Goal: Information Seeking & Learning: Learn about a topic

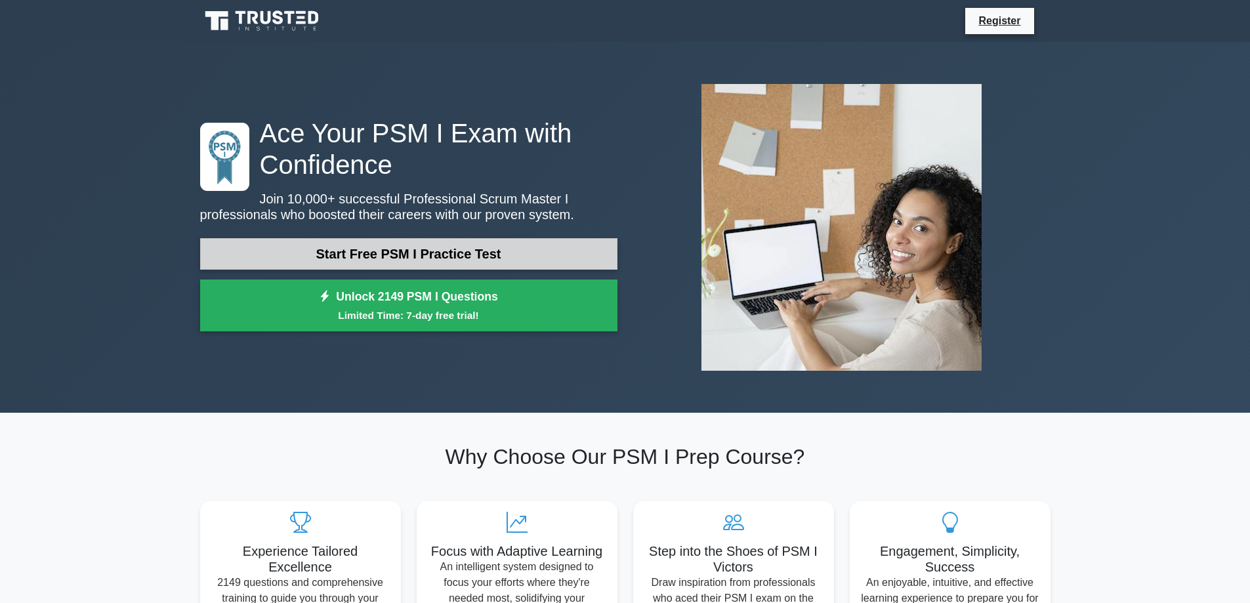
click at [508, 256] on link "Start Free PSM I Practice Test" at bounding box center [408, 253] width 417 height 31
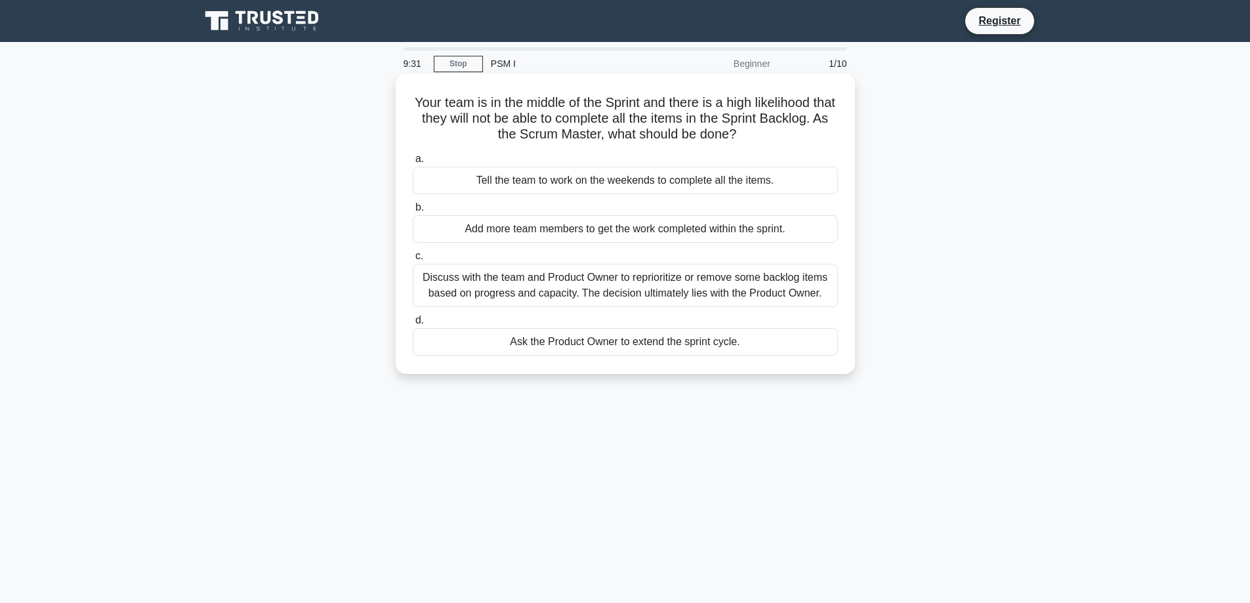
click at [575, 288] on div "Discuss with the team and Product Owner to reprioritize or remove some backlog …" at bounding box center [625, 285] width 425 height 43
click at [413, 260] on input "c. Discuss with the team and Product Owner to reprioritize or remove some backl…" at bounding box center [413, 256] width 0 height 9
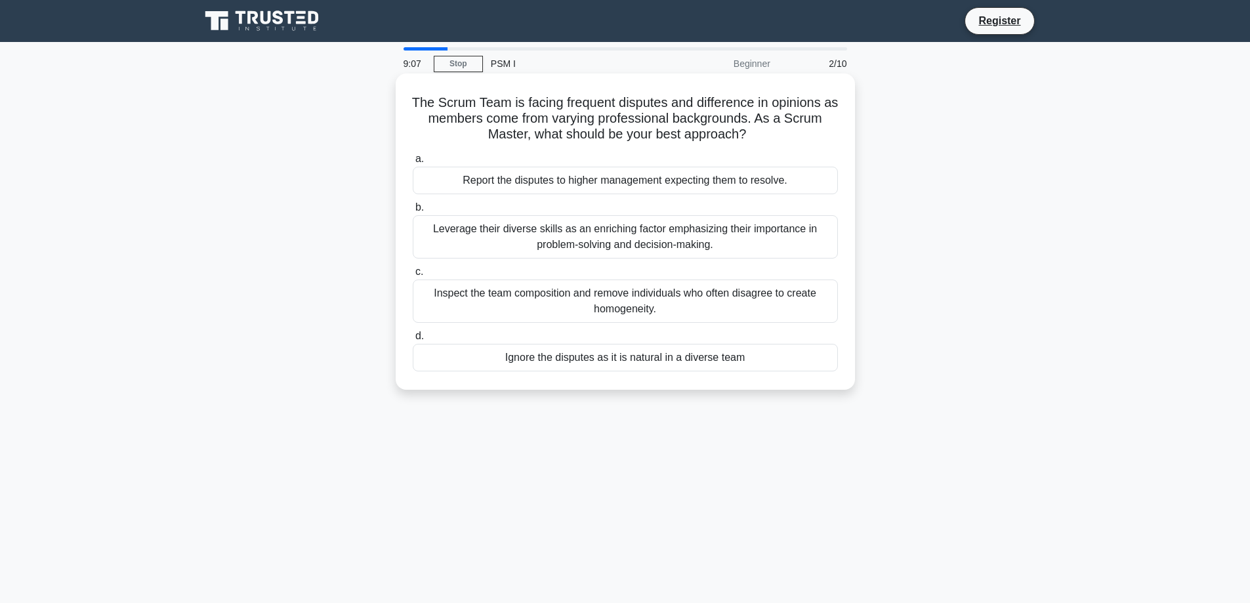
click at [659, 235] on div "Leverage their diverse skills as an enriching factor emphasizing their importan…" at bounding box center [625, 236] width 425 height 43
click at [413, 212] on input "b. Leverage their diverse skills as an enriching factor emphasizing their impor…" at bounding box center [413, 207] width 0 height 9
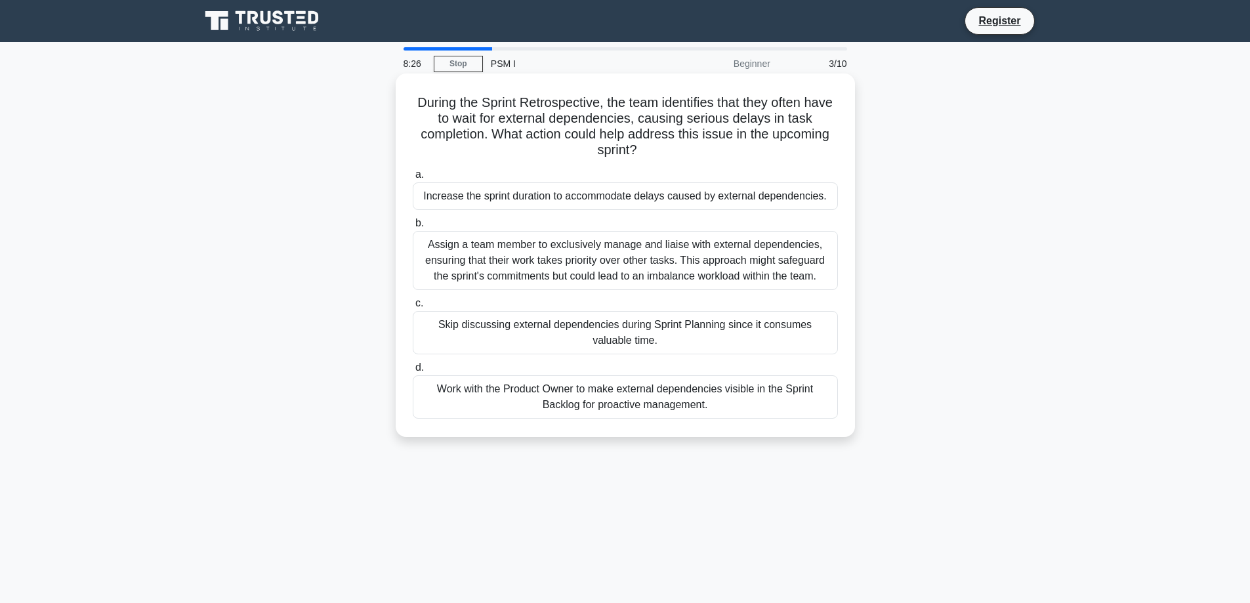
click at [764, 397] on div "Work with the Product Owner to make external dependencies visible in the Sprint…" at bounding box center [625, 396] width 425 height 43
click at [413, 372] on input "d. Work with the Product Owner to make external dependencies visible in the Spr…" at bounding box center [413, 367] width 0 height 9
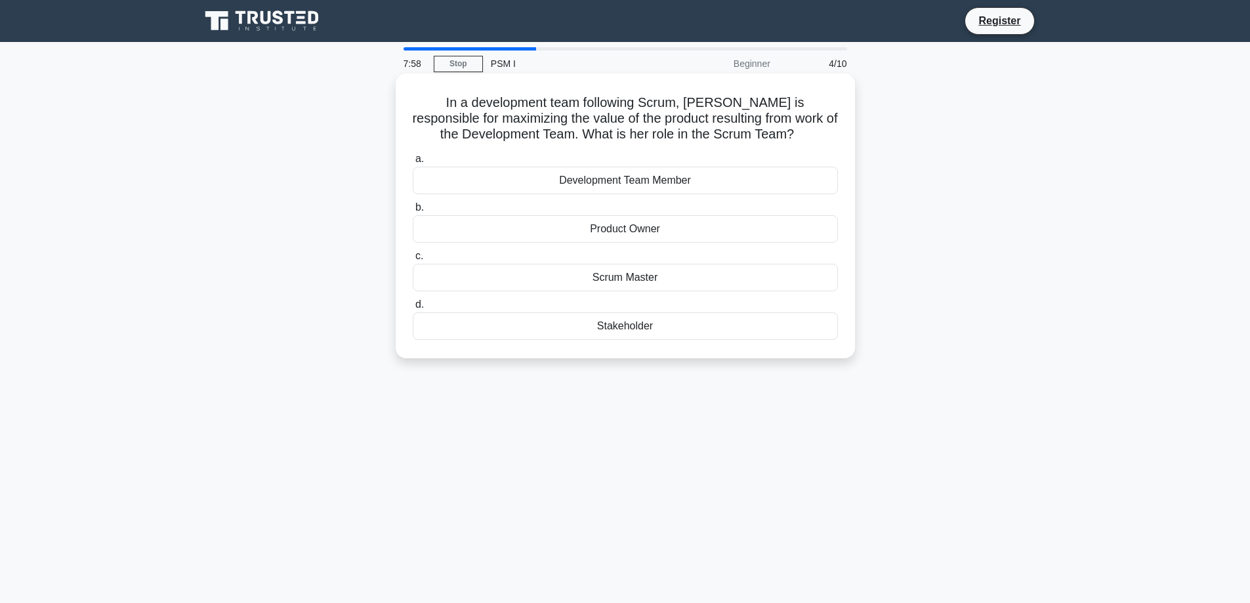
click at [610, 227] on div "Product Owner" at bounding box center [625, 229] width 425 height 28
click at [413, 212] on input "b. Product Owner" at bounding box center [413, 207] width 0 height 9
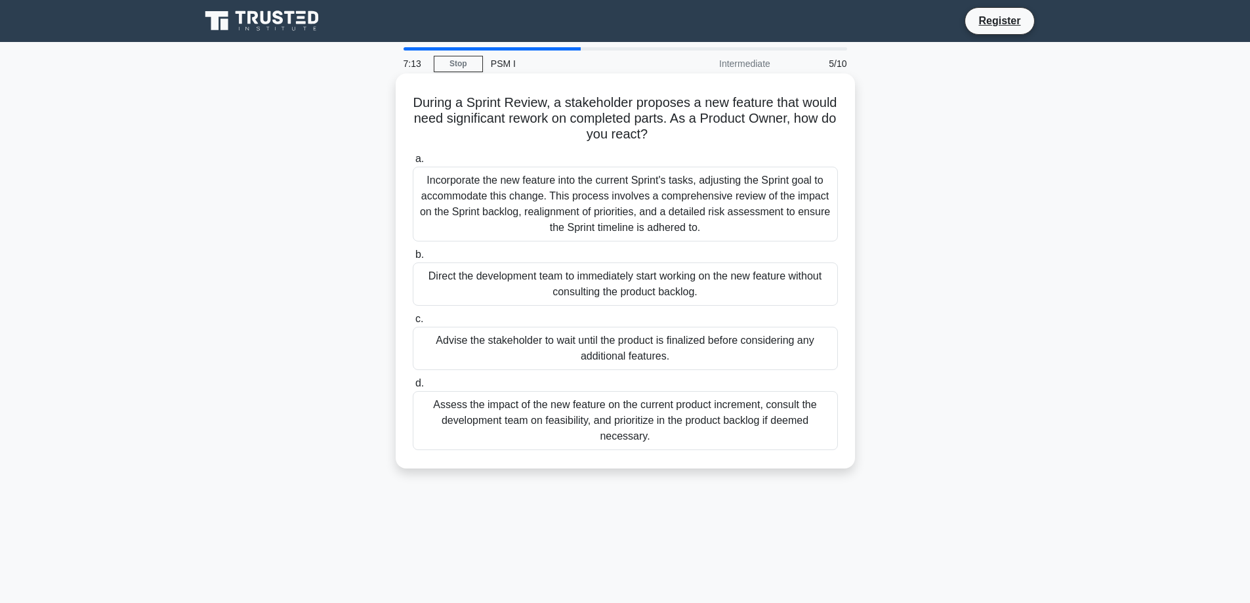
click at [796, 426] on div "Assess the impact of the new feature on the current product increment, consult …" at bounding box center [625, 420] width 425 height 59
click at [413, 388] on input "d. Assess the impact of the new feature on the current product increment, consu…" at bounding box center [413, 383] width 0 height 9
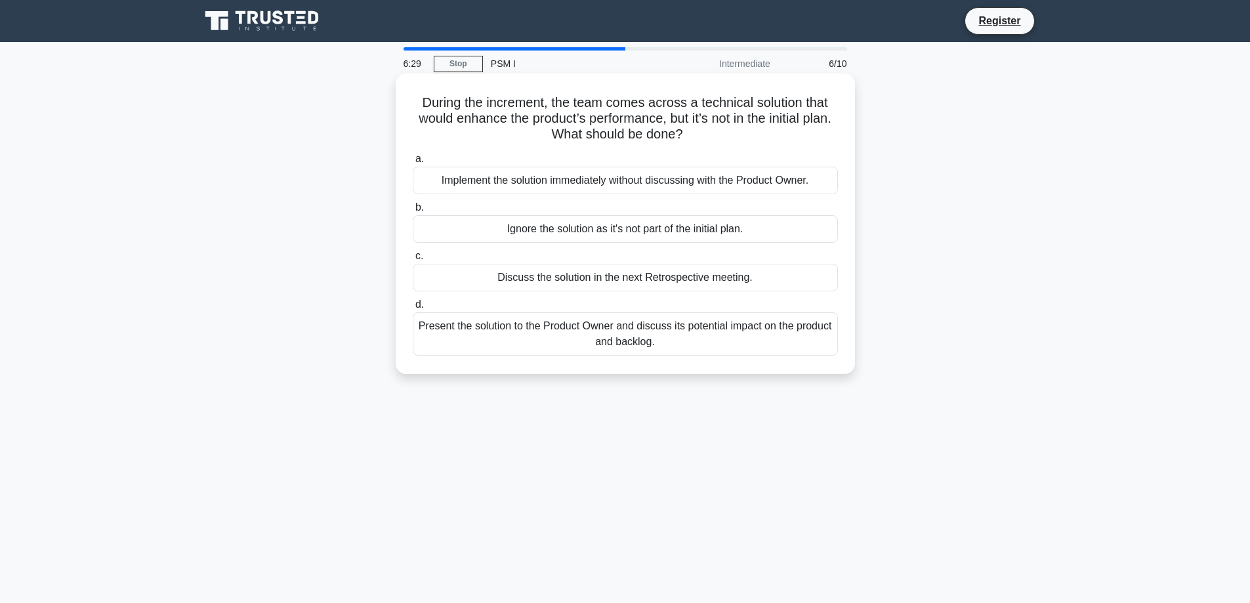
click at [545, 342] on div "Present the solution to the Product Owner and discuss its potential impact on t…" at bounding box center [625, 333] width 425 height 43
click at [413, 309] on input "d. Present the solution to the Product Owner and discuss its potential impact o…" at bounding box center [413, 304] width 0 height 9
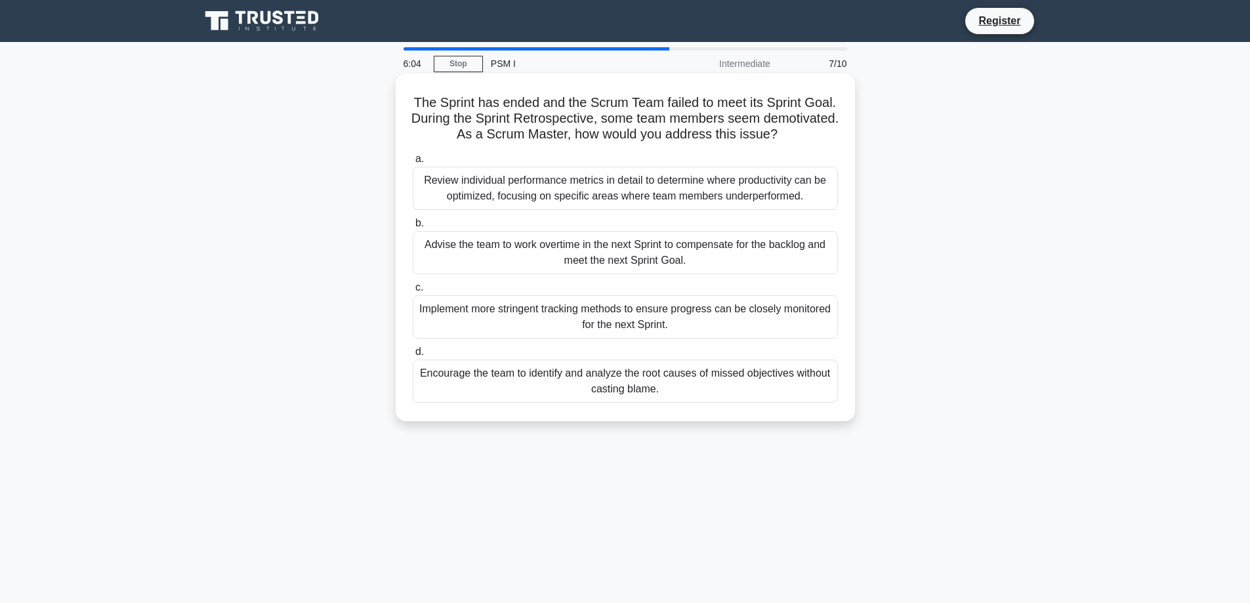
click at [794, 394] on div "Encourage the team to identify and analyze the root causes of missed objectives…" at bounding box center [625, 380] width 425 height 43
click at [413, 356] on input "d. Encourage the team to identify and analyze the root causes of missed objecti…" at bounding box center [413, 352] width 0 height 9
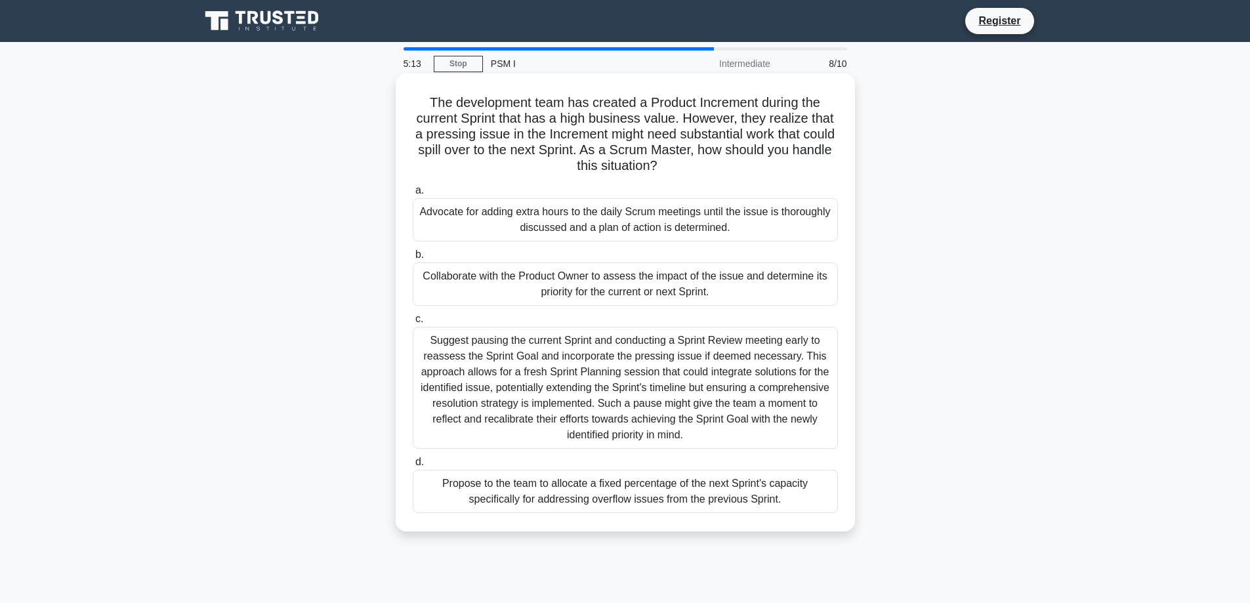
click at [682, 286] on div "Collaborate with the Product Owner to assess the impact of the issue and determ…" at bounding box center [625, 283] width 425 height 43
click at [413, 259] on input "b. Collaborate with the Product Owner to assess the impact of the issue and det…" at bounding box center [413, 255] width 0 height 9
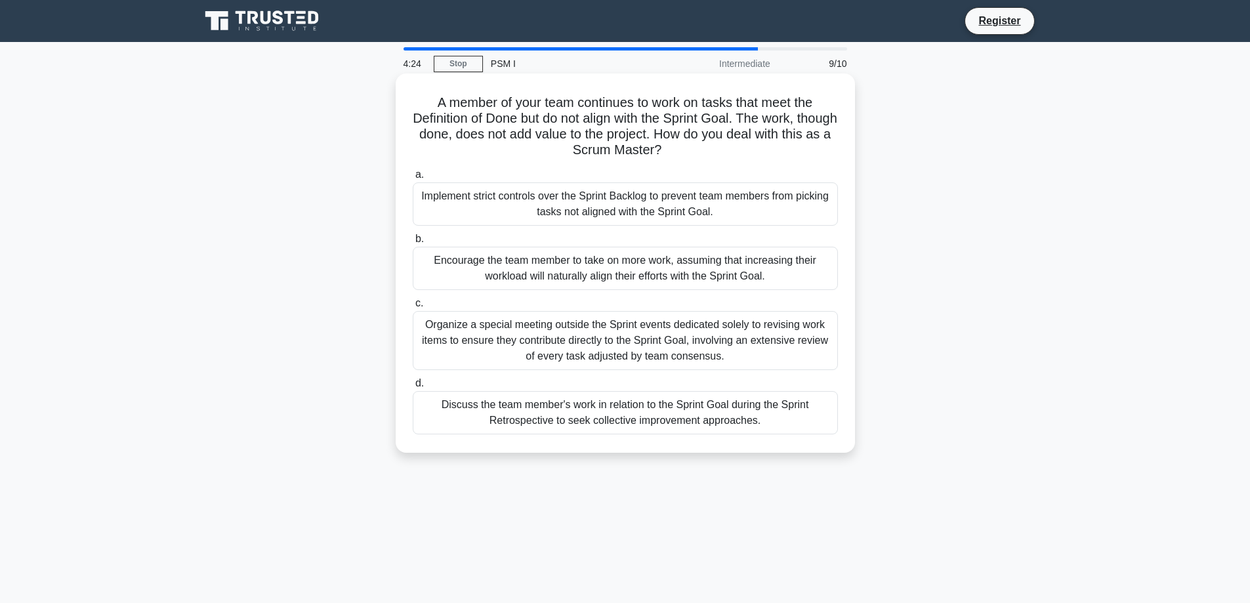
click at [752, 411] on div "Discuss the team member's work in relation to the Sprint Goal during the Sprint…" at bounding box center [625, 412] width 425 height 43
click at [413, 388] on input "d. Discuss the team member's work in relation to the Sprint Goal during the Spr…" at bounding box center [413, 383] width 0 height 9
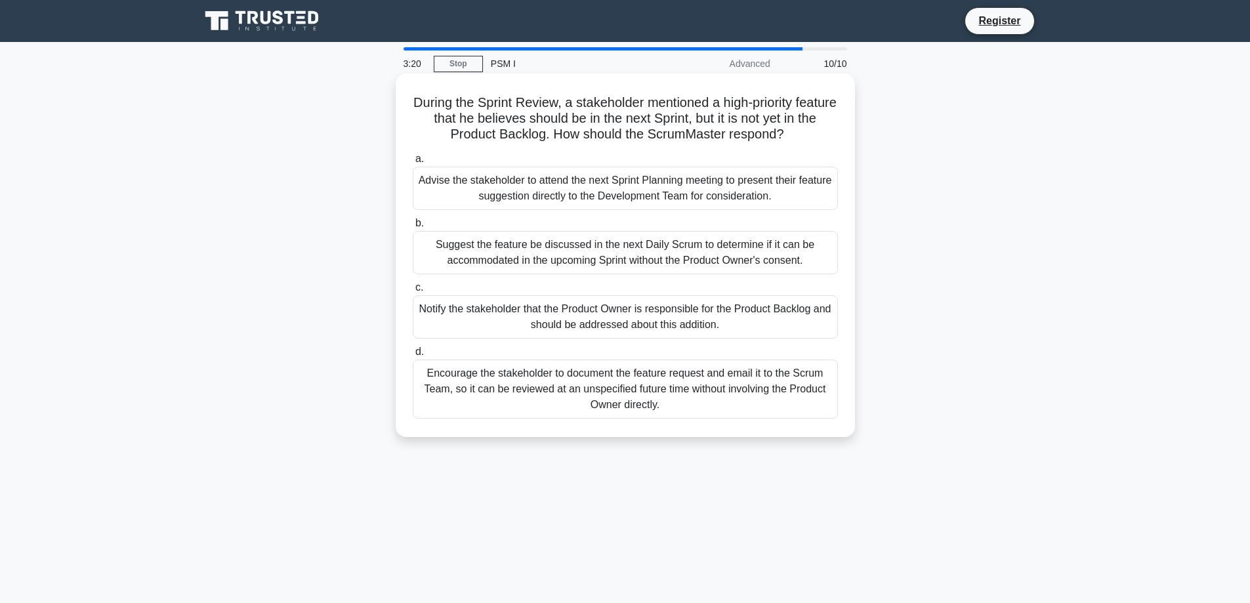
click at [711, 195] on div "Advise the stakeholder to attend the next Sprint Planning meeting to present th…" at bounding box center [625, 188] width 425 height 43
click at [413, 163] on input "a. Advise the stakeholder to attend the next Sprint Planning meeting to present…" at bounding box center [413, 159] width 0 height 9
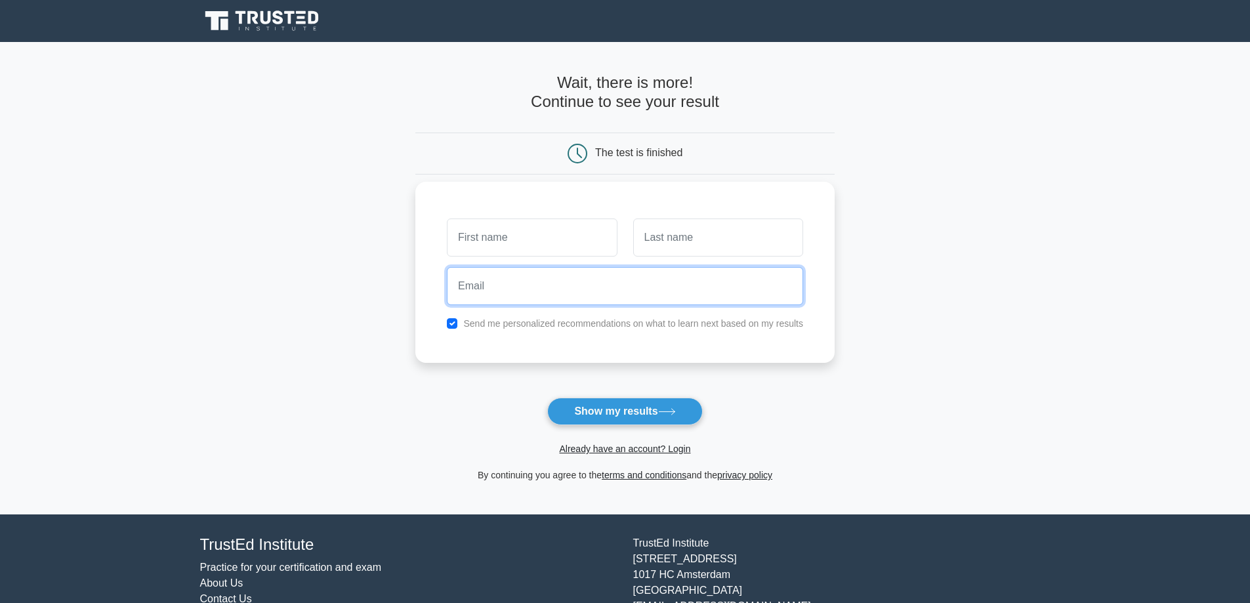
click at [526, 297] on input "email" at bounding box center [625, 286] width 356 height 38
paste input "fipode6917@cronack.com"
type input "fipode6917@cronack.com"
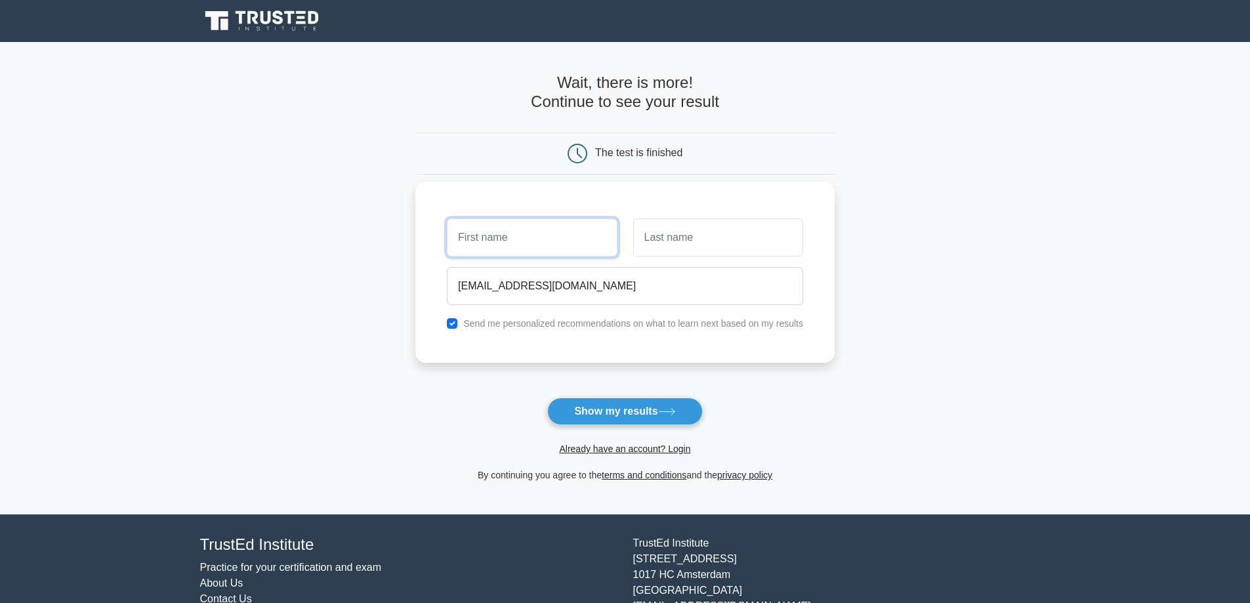
click at [522, 249] on input "text" at bounding box center [532, 237] width 170 height 38
type input "Fidius"
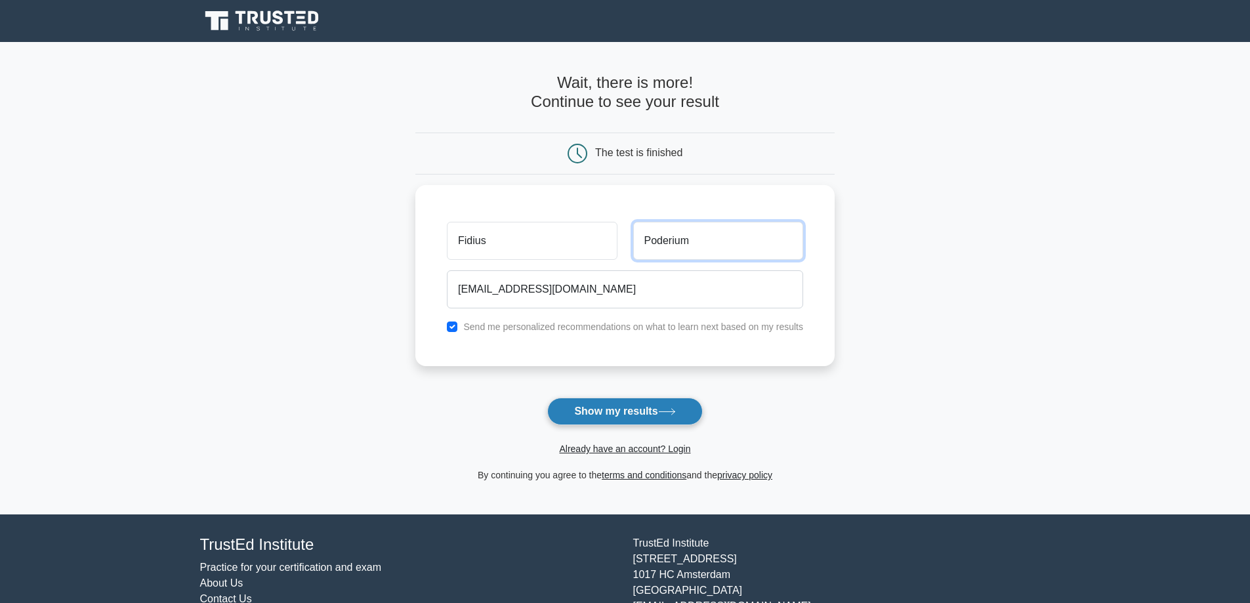
type input "Poderium"
click at [605, 409] on button "Show my results" at bounding box center [624, 412] width 155 height 28
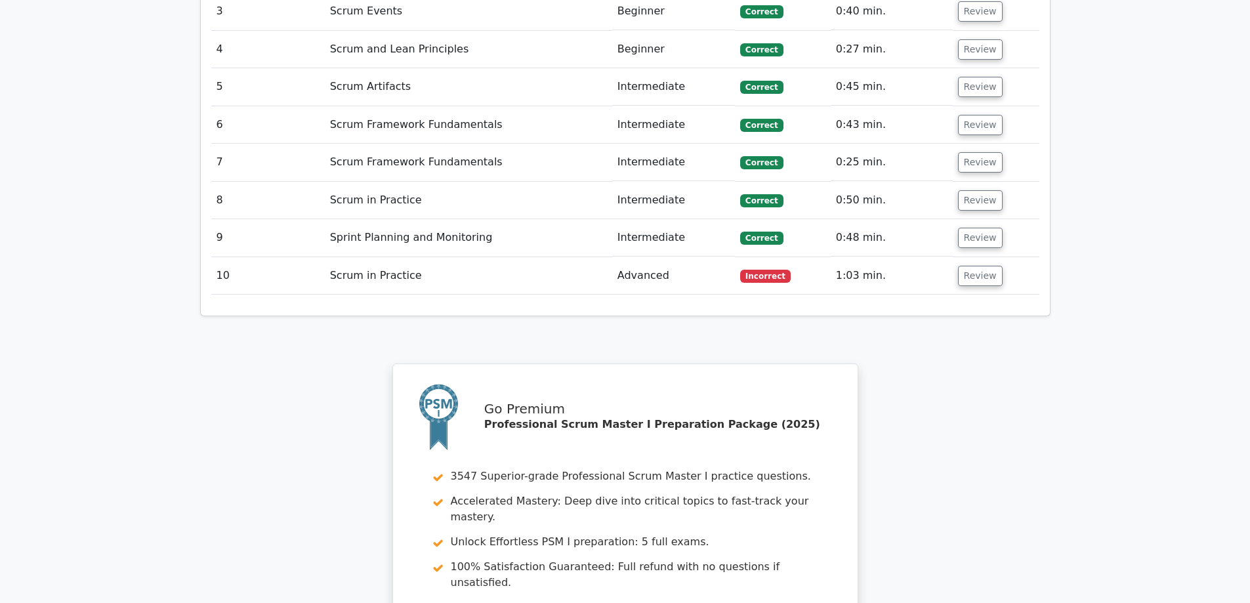
scroll to position [1902, 0]
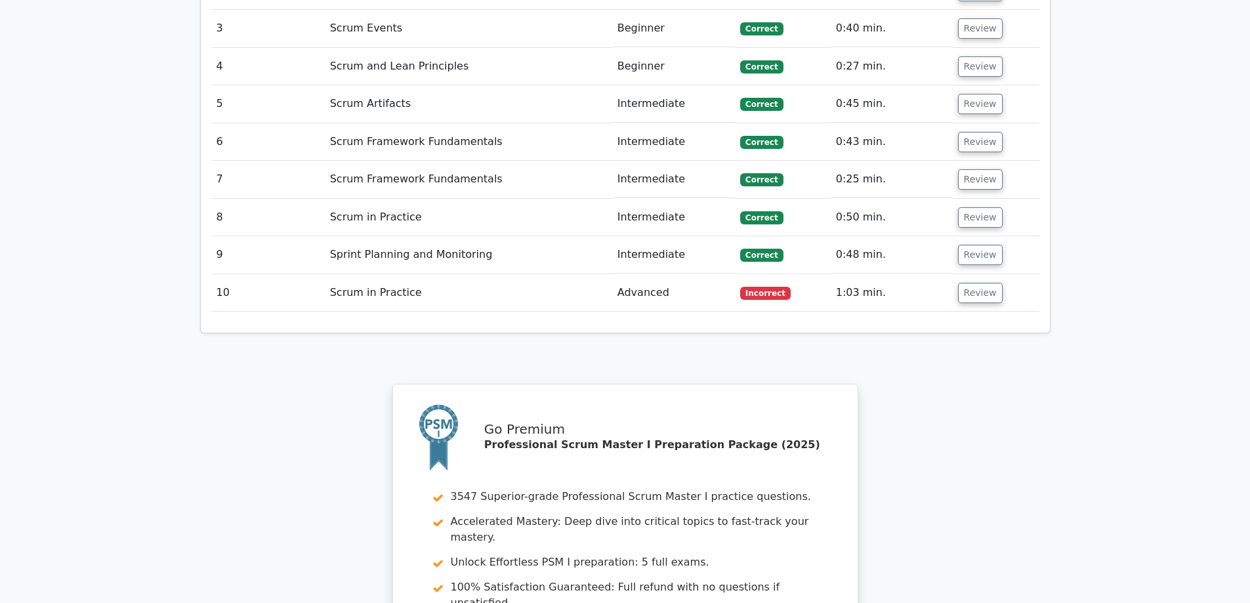
click at [362, 274] on td "Scrum in Practice" at bounding box center [468, 292] width 287 height 37
click at [975, 283] on button "Review" at bounding box center [980, 293] width 45 height 20
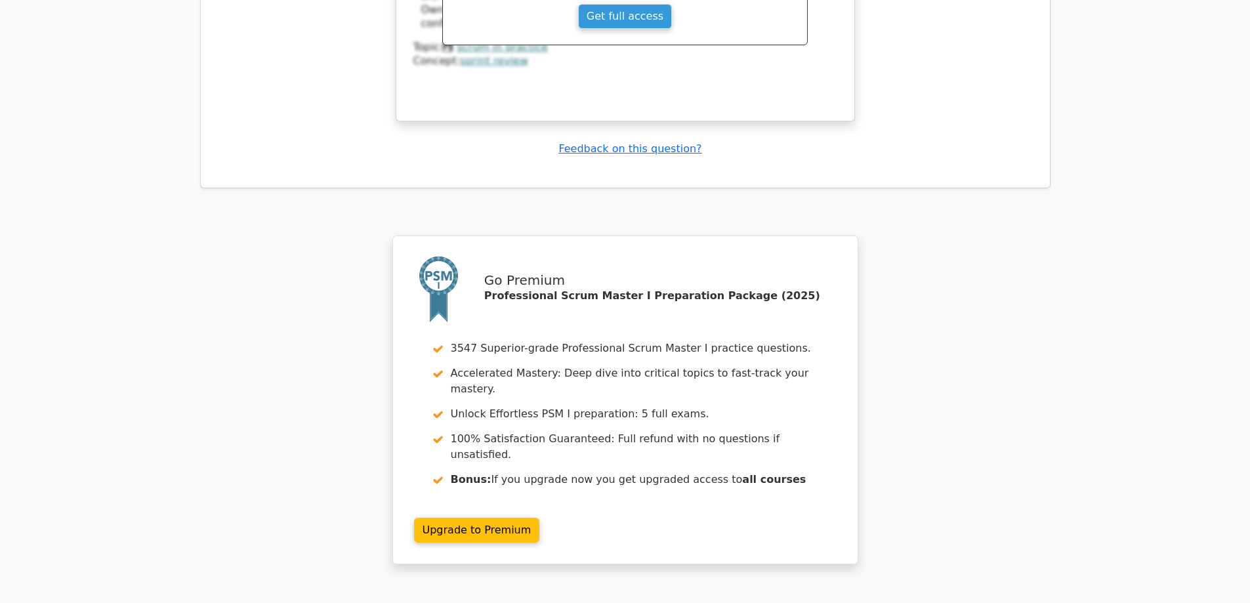
scroll to position [2804, 0]
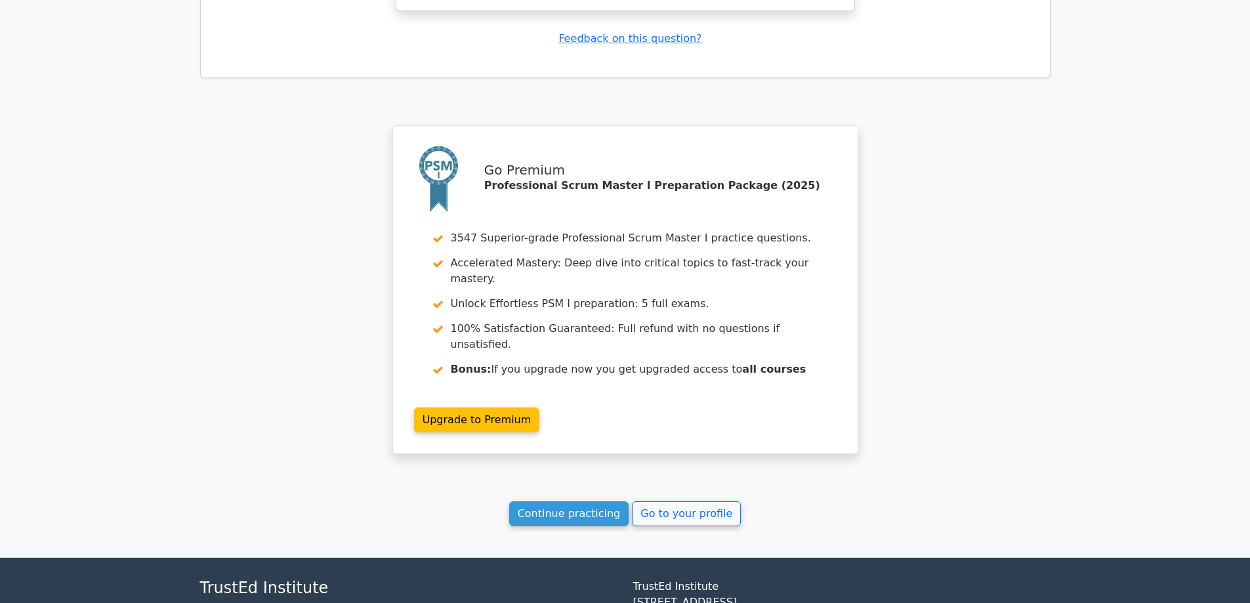
drag, startPoint x: 960, startPoint y: 415, endPoint x: 960, endPoint y: 272, distance: 143.0
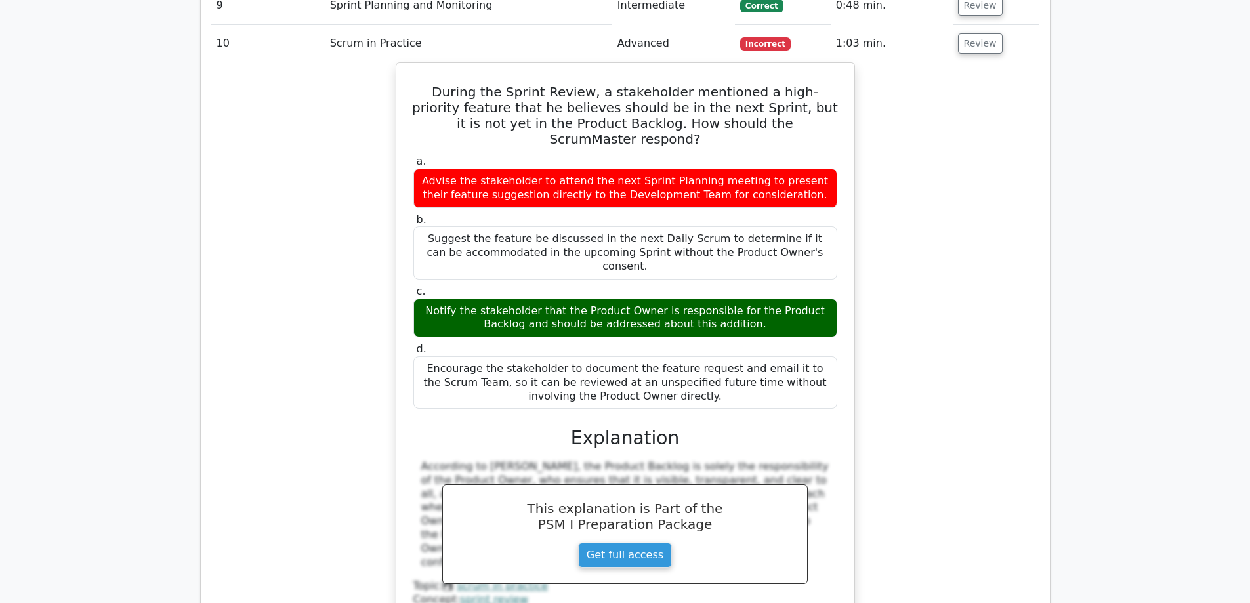
scroll to position [0, 0]
